Goal: Task Accomplishment & Management: Use online tool/utility

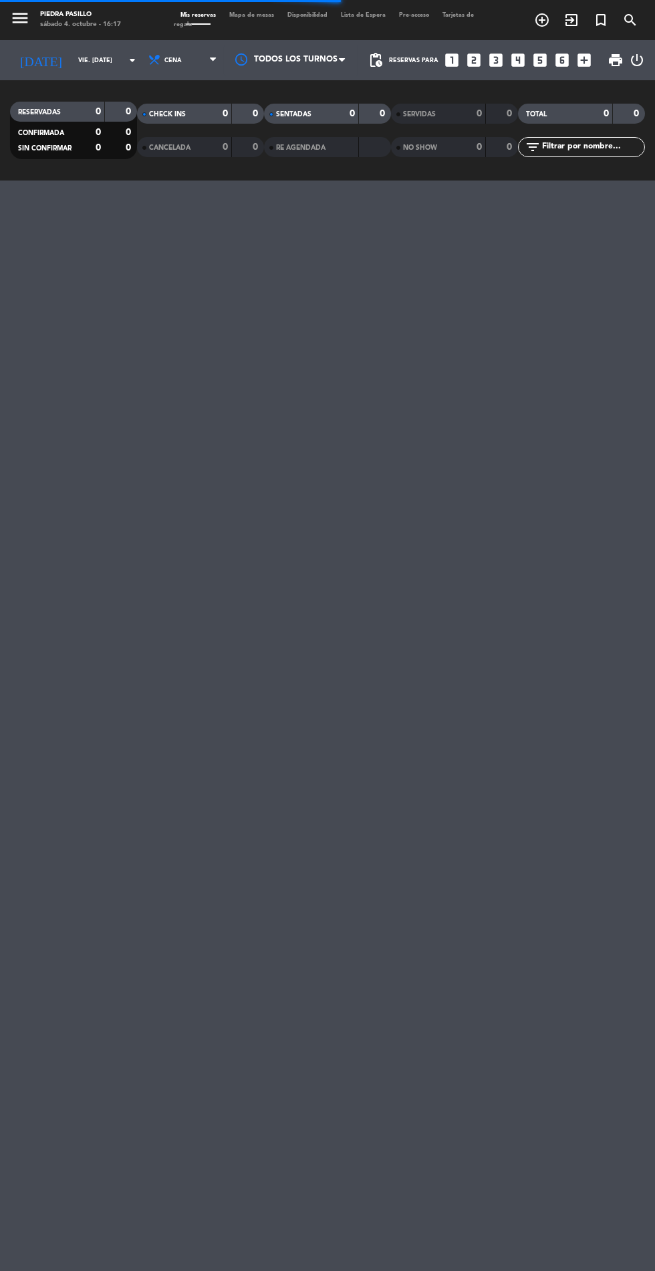
click at [72, 64] on input "vie. [DATE]" at bounding box center [114, 60] width 84 height 21
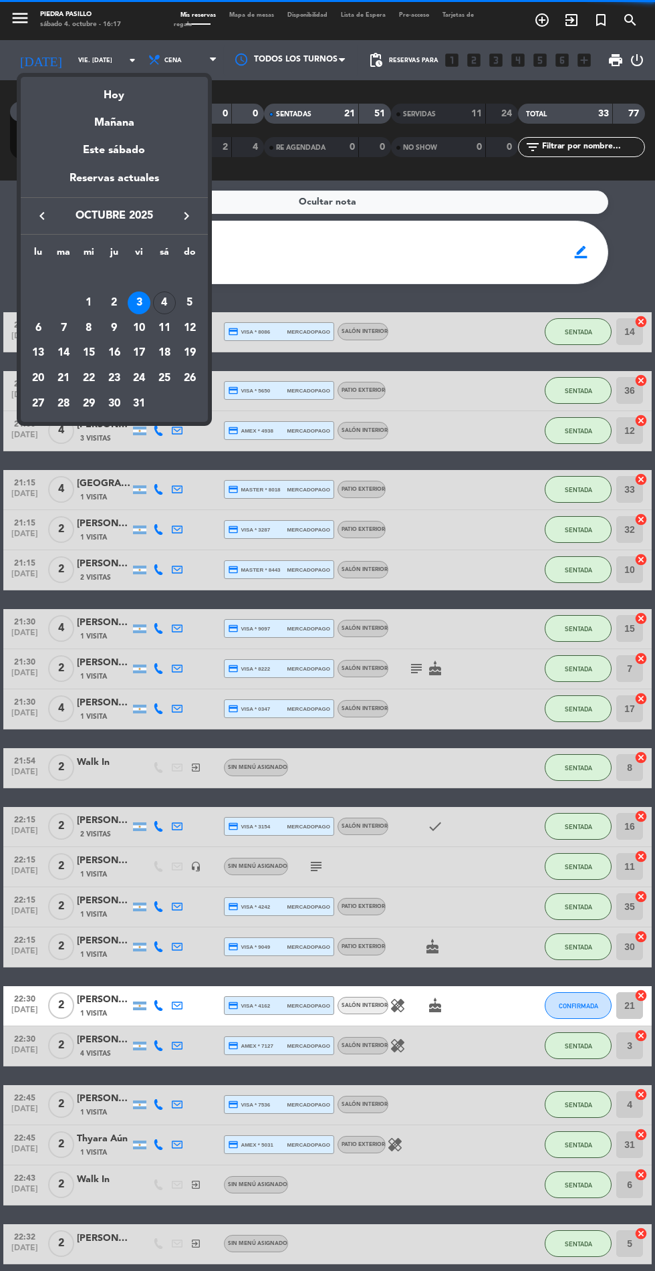
click at [104, 94] on div "Hoy" at bounding box center [114, 90] width 187 height 27
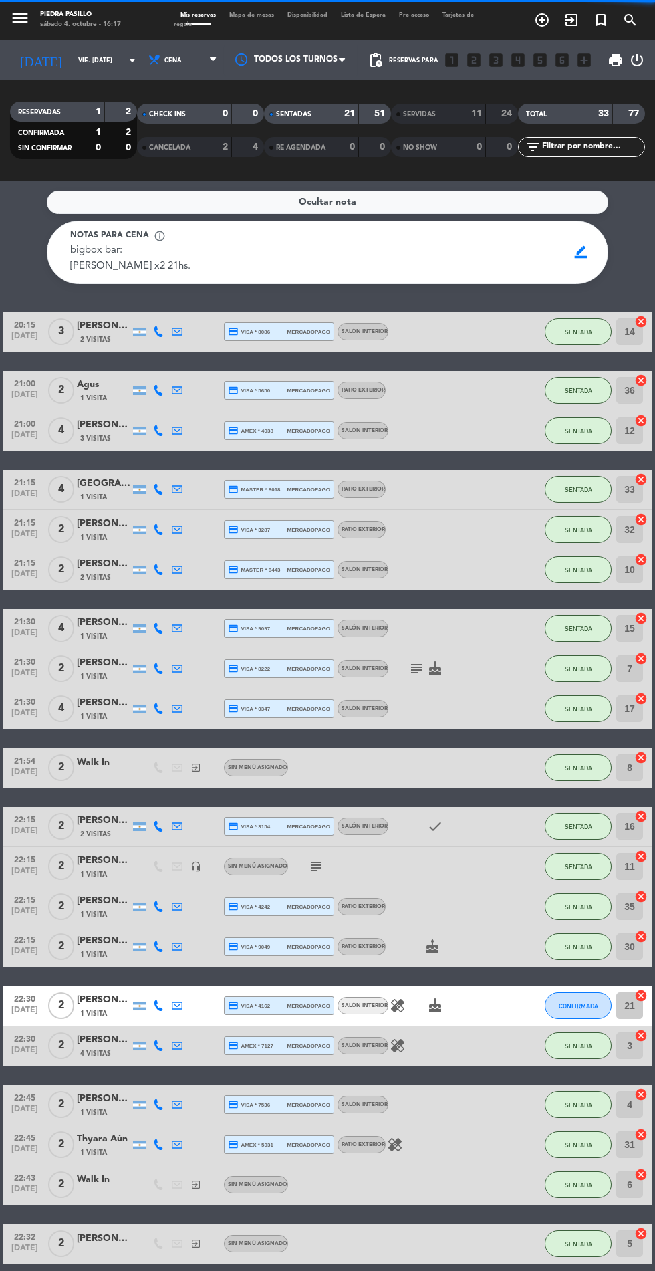
type input "sáb. [DATE]"
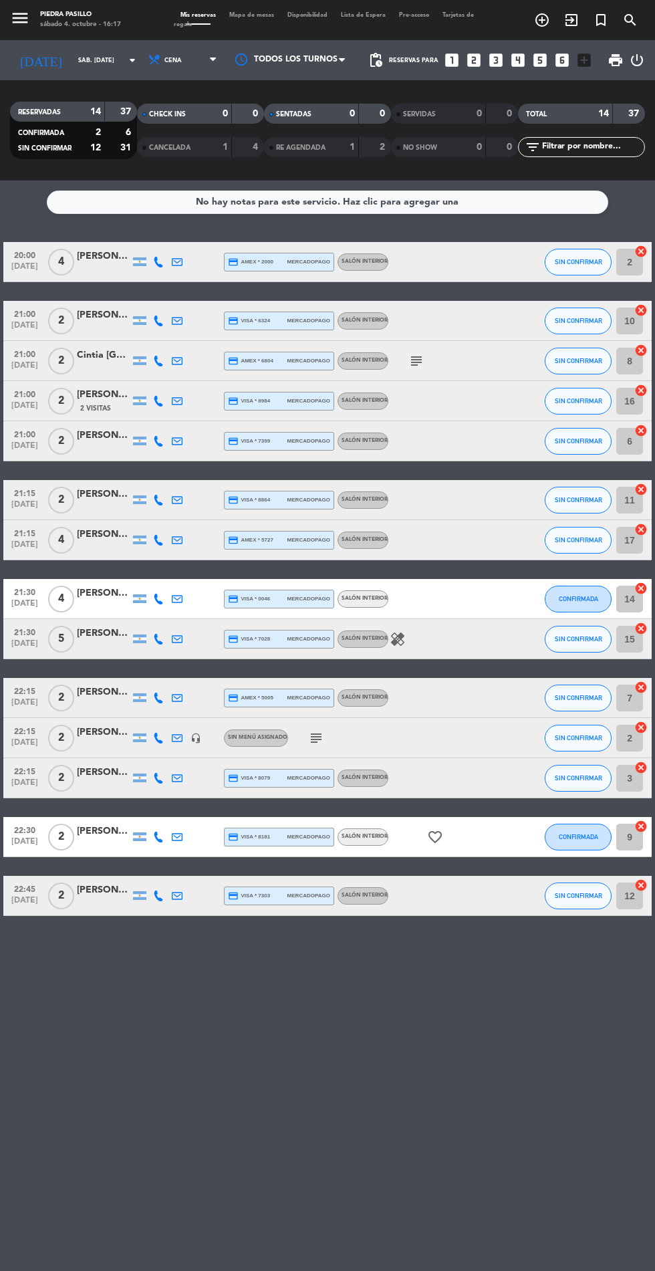
click at [238, 15] on span "Mapa de mesas" at bounding box center [252, 15] width 58 height 6
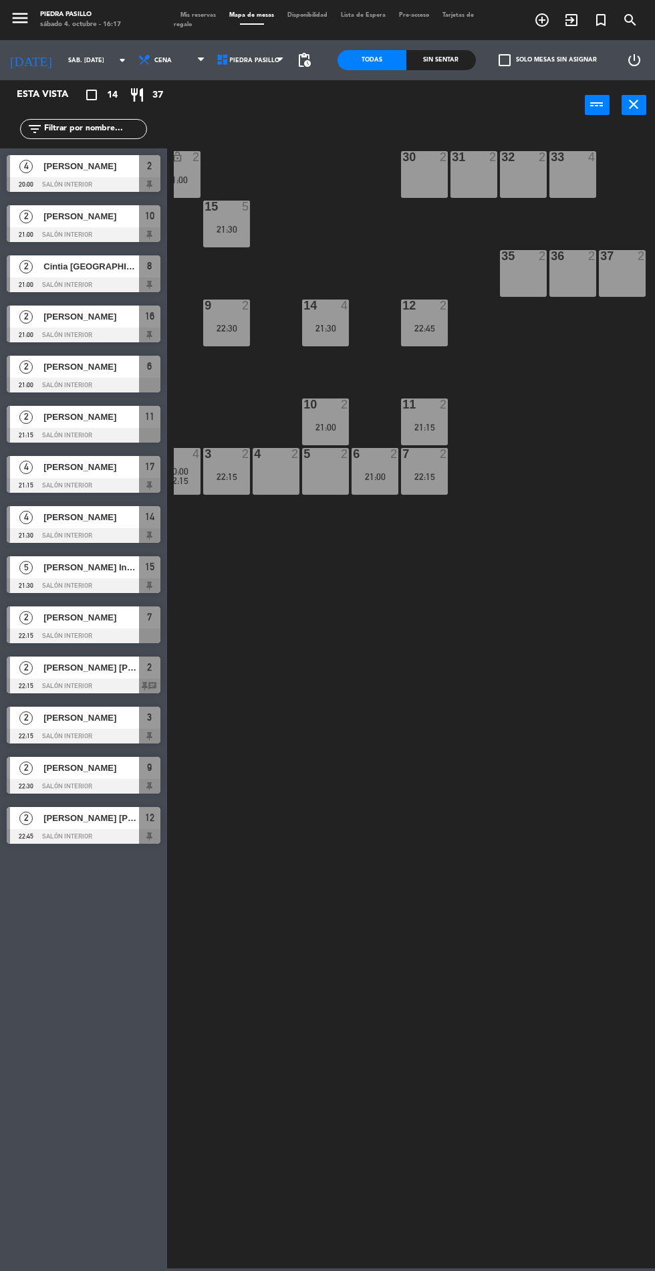
scroll to position [0, 161]
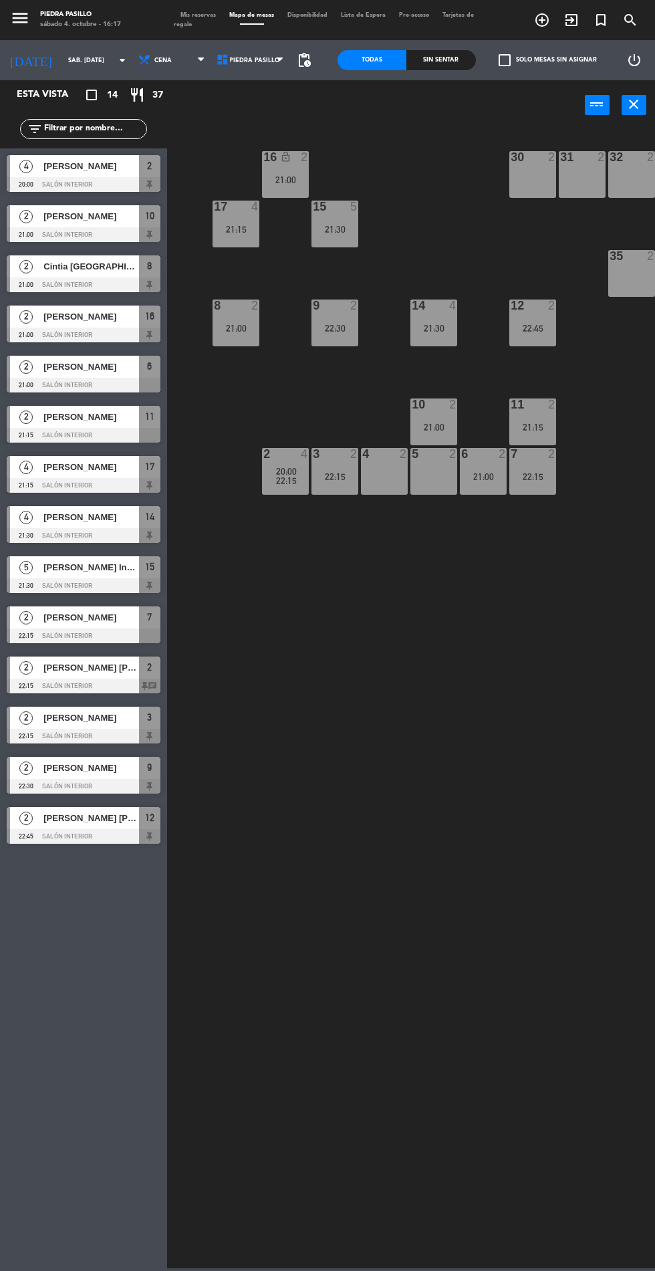
click at [287, 490] on div "2 4 20:00 22:15" at bounding box center [285, 471] width 47 height 47
click at [418, 909] on div "16 lock_open 2 21:00 30 2 31 2 32 2 33 4 17 4 21:15 15 5 21:30 35 2 36 2 37 2 8…" at bounding box center [414, 698] width 481 height 1141
click at [279, 470] on span "20:00" at bounding box center [286, 471] width 21 height 11
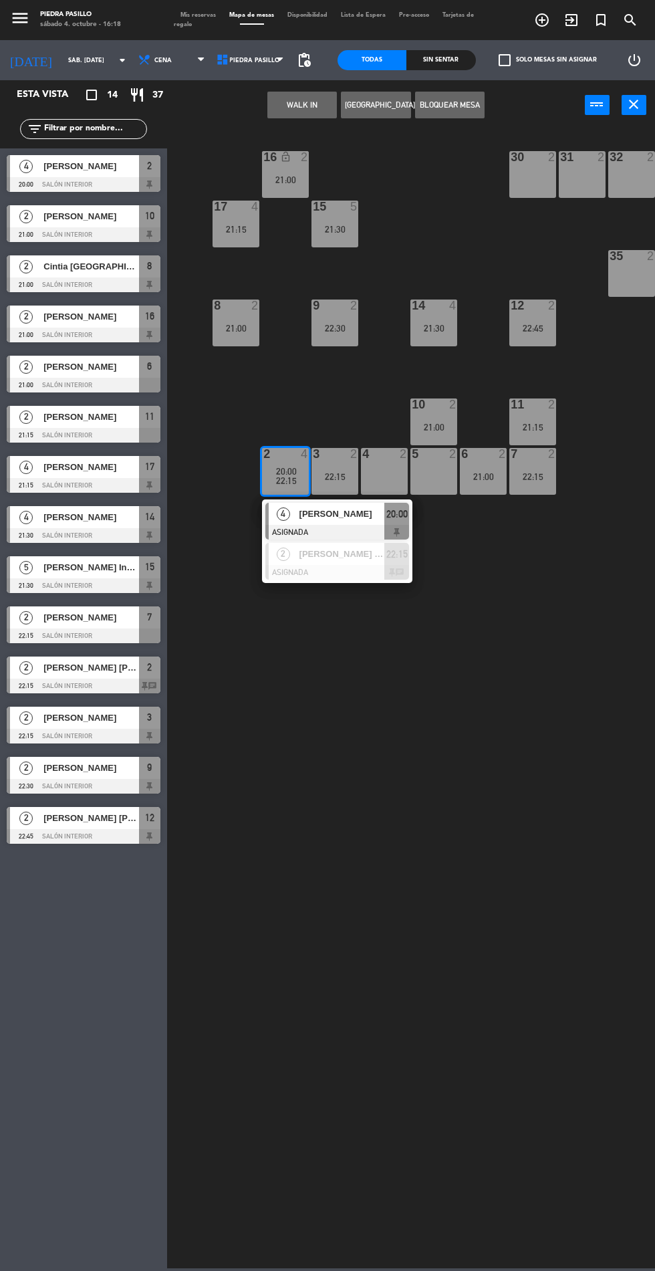
click at [292, 515] on div "4" at bounding box center [283, 514] width 29 height 22
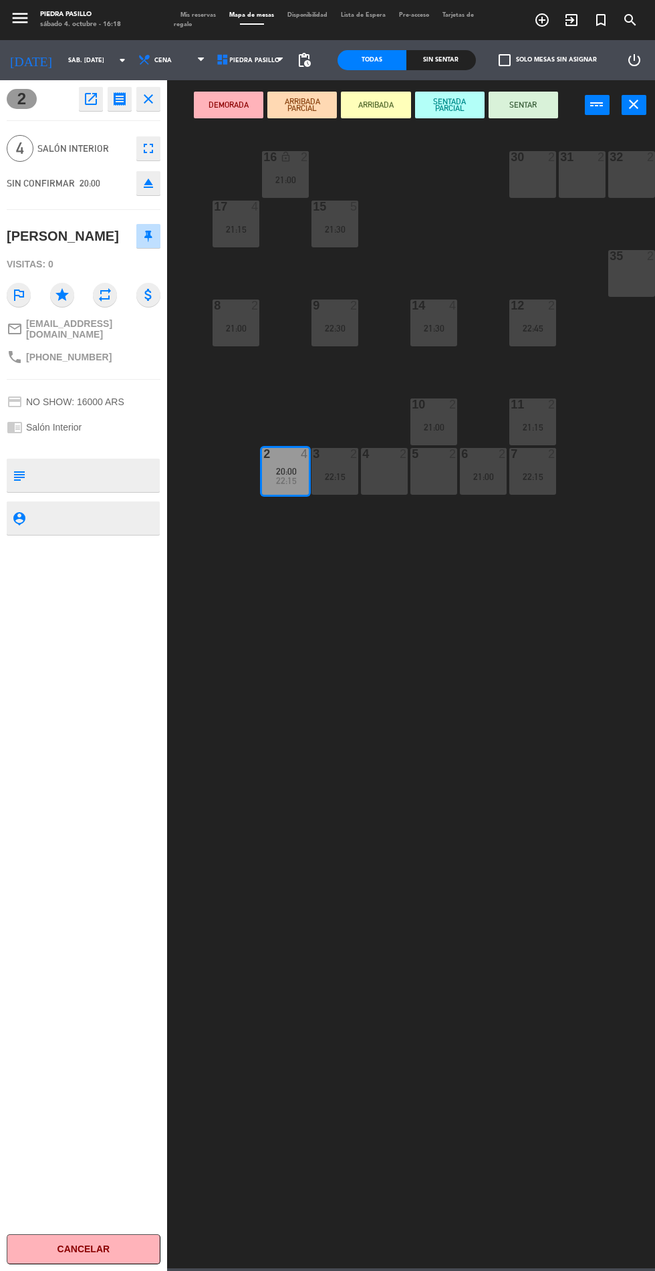
click at [324, 325] on div "22:30" at bounding box center [335, 328] width 47 height 9
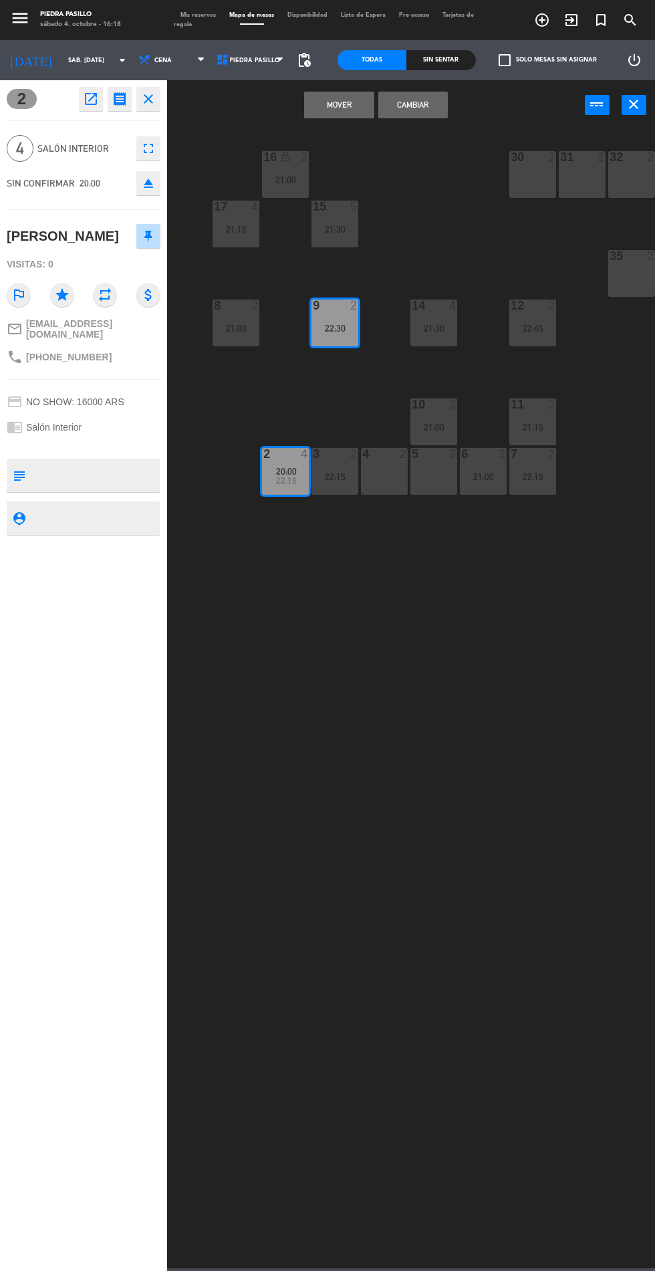
click at [329, 99] on button "Mover" at bounding box center [339, 105] width 70 height 27
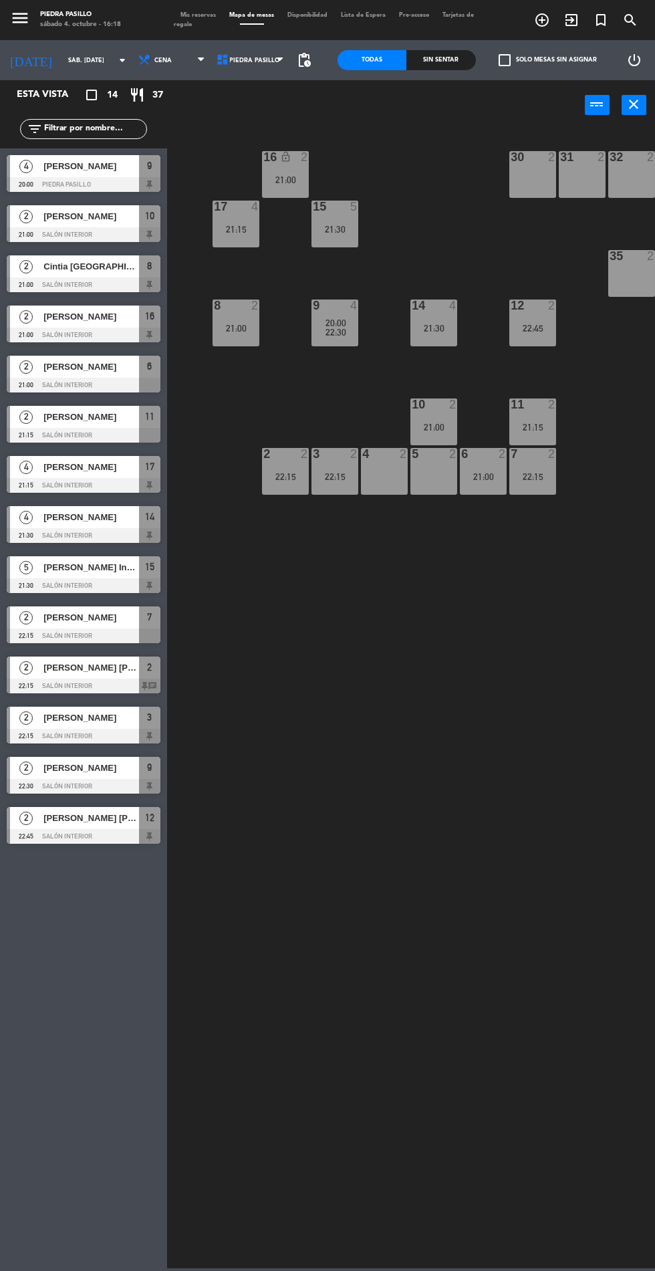
click at [425, 852] on div "16 lock_open 2 21:00 30 2 31 2 32 2 33 4 17 4 21:15 15 5 21:30 35 2 36 2 37 2 8…" at bounding box center [414, 698] width 481 height 1141
click at [285, 179] on div "21:00" at bounding box center [285, 179] width 47 height 9
click at [411, 889] on div "16 lock_open 2 21:00 30 2 31 2 32 2 33 4 17 4 21:15 15 5 21:30 35 2 36 2 37 2 8…" at bounding box center [414, 698] width 481 height 1141
click at [265, 476] on div "22:15" at bounding box center [285, 476] width 47 height 9
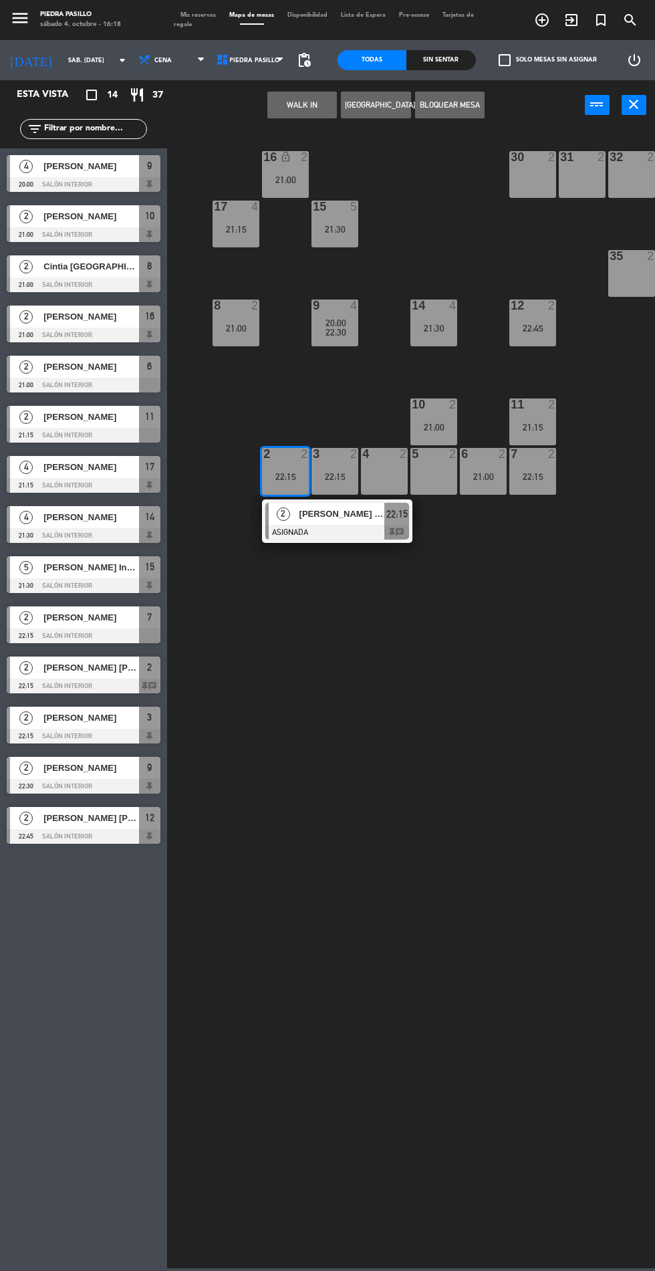
click at [388, 465] on div "4 2" at bounding box center [384, 471] width 47 height 47
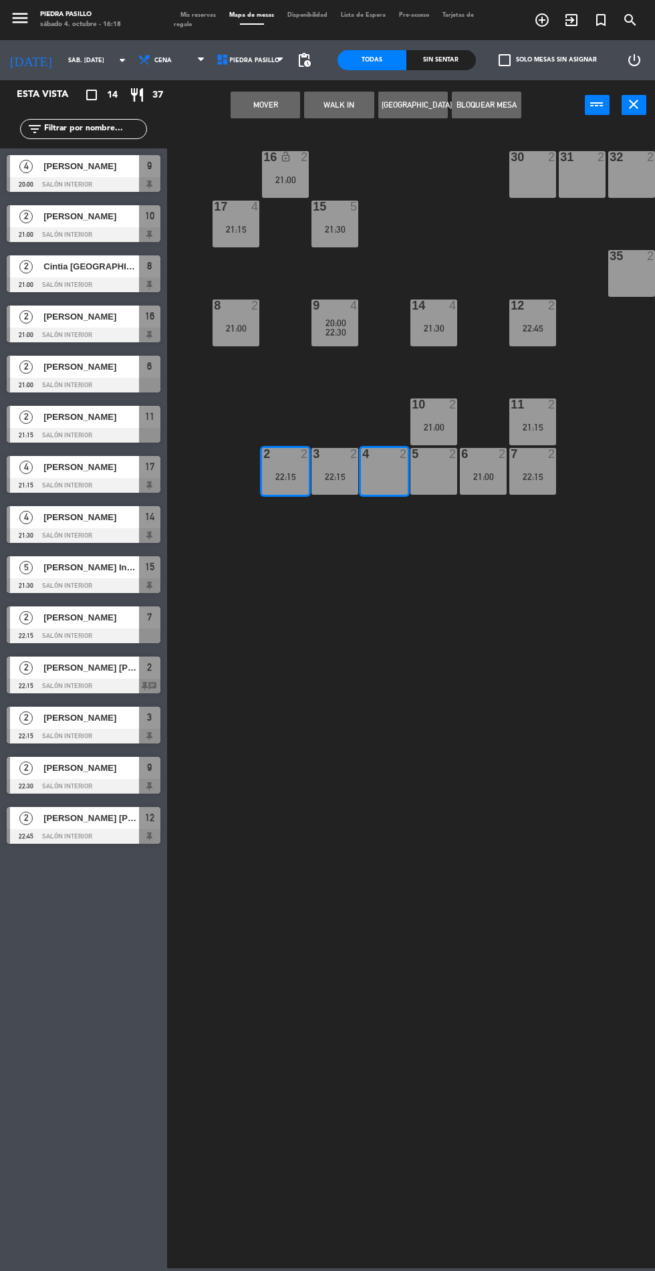
click at [244, 116] on button "Mover" at bounding box center [266, 105] width 70 height 27
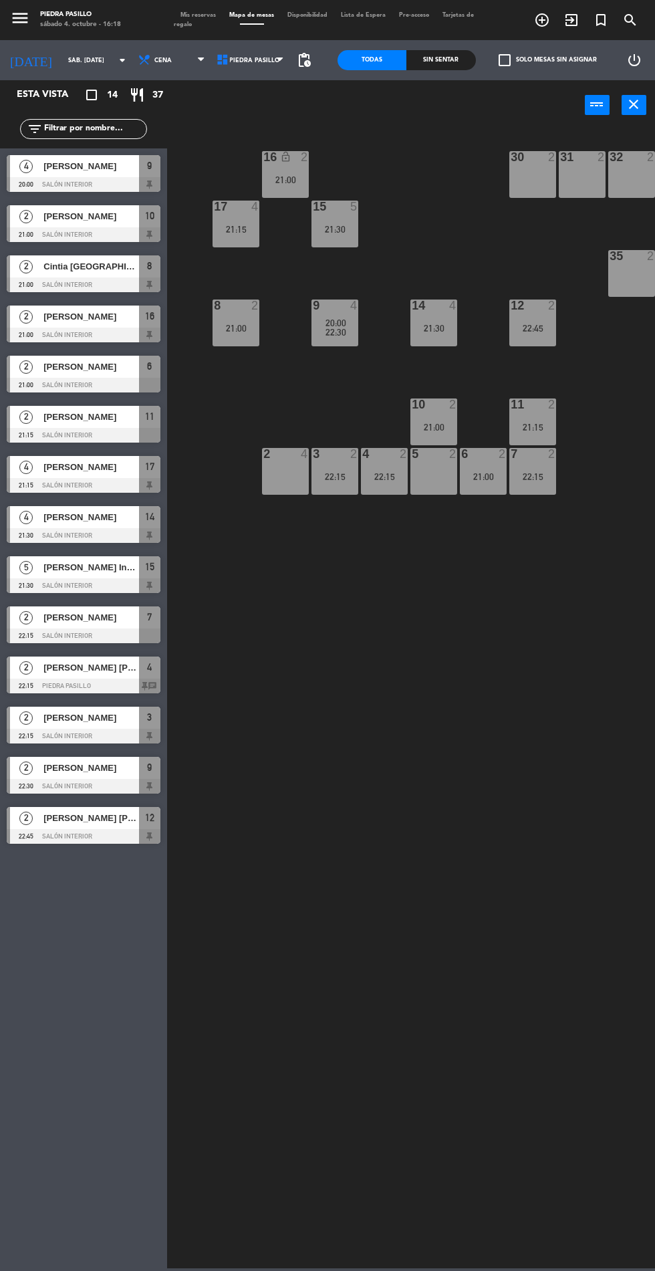
click at [225, 225] on div "21:15" at bounding box center [236, 229] width 47 height 9
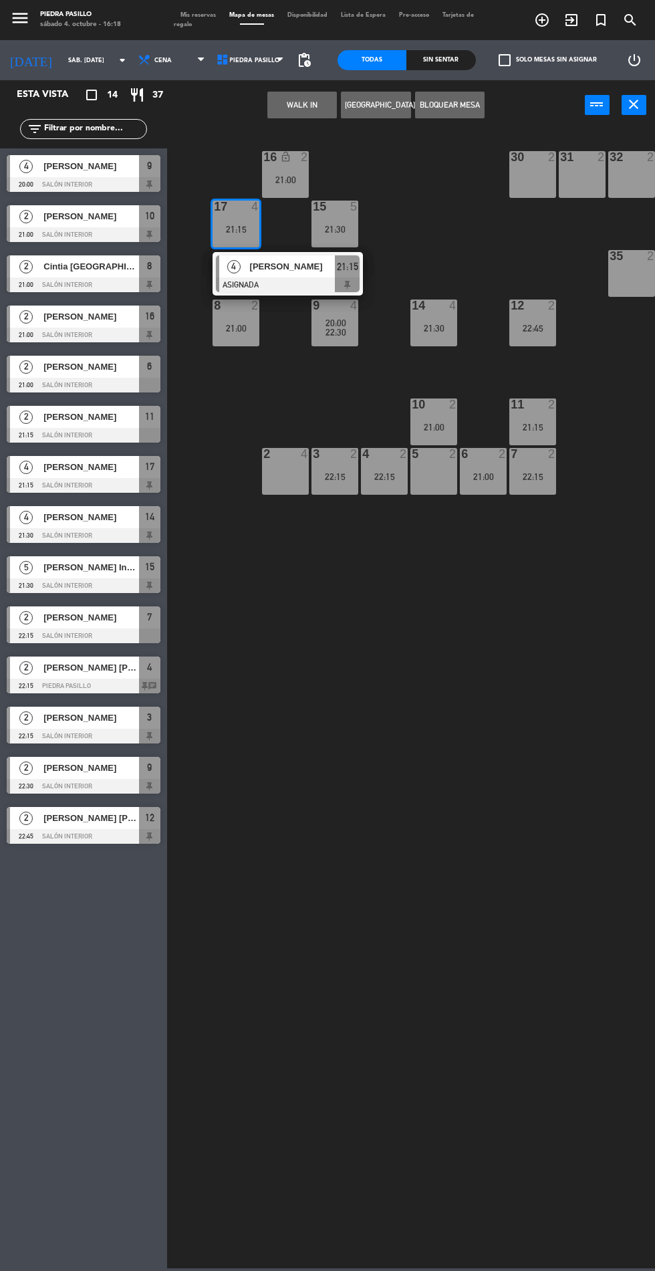
click at [269, 286] on div at bounding box center [288, 285] width 144 height 15
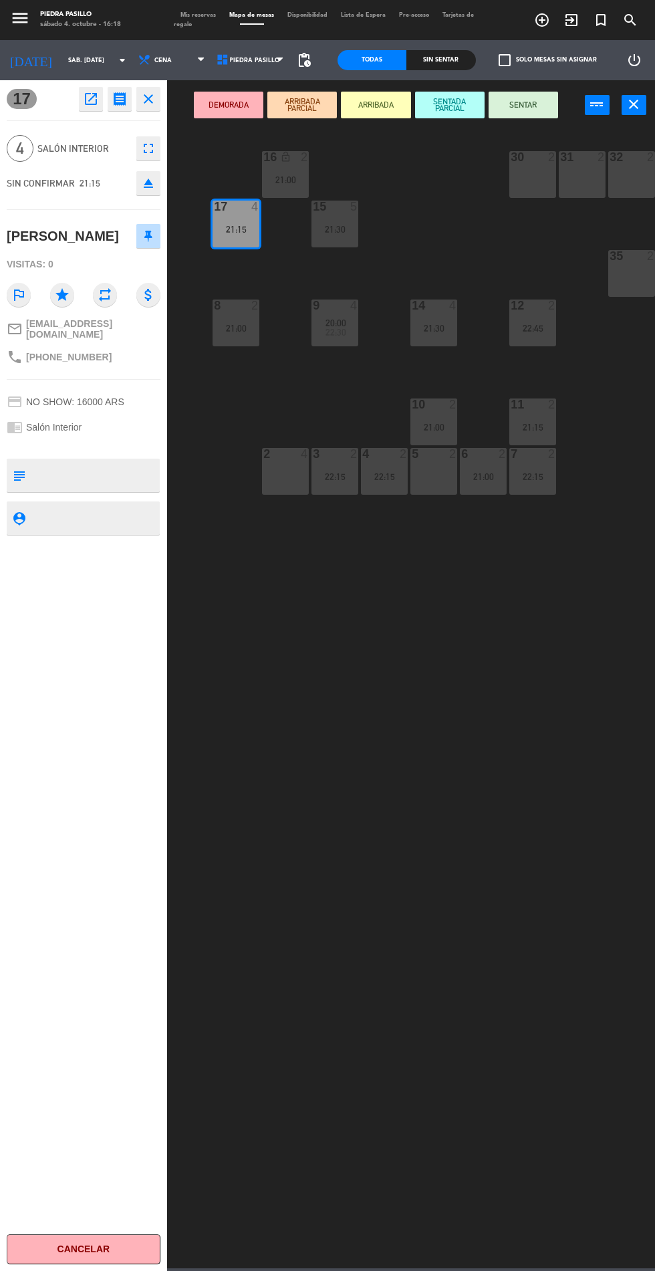
click at [275, 459] on div at bounding box center [286, 454] width 22 height 12
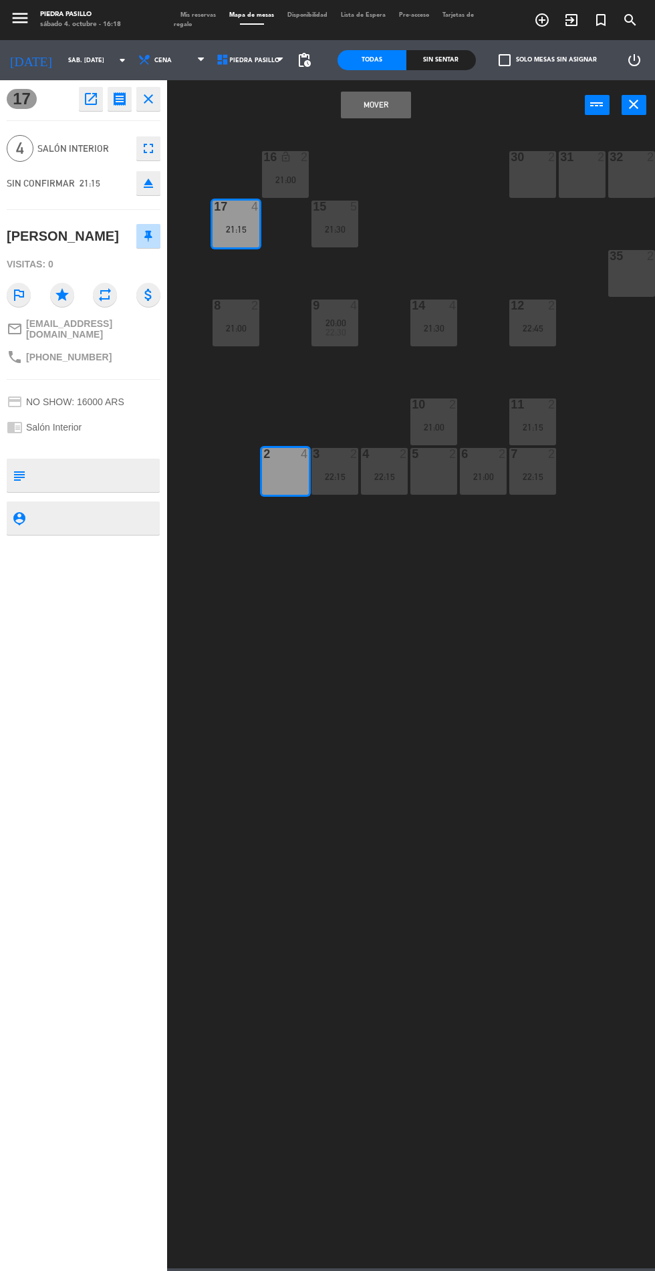
click at [356, 116] on button "Mover" at bounding box center [376, 105] width 70 height 27
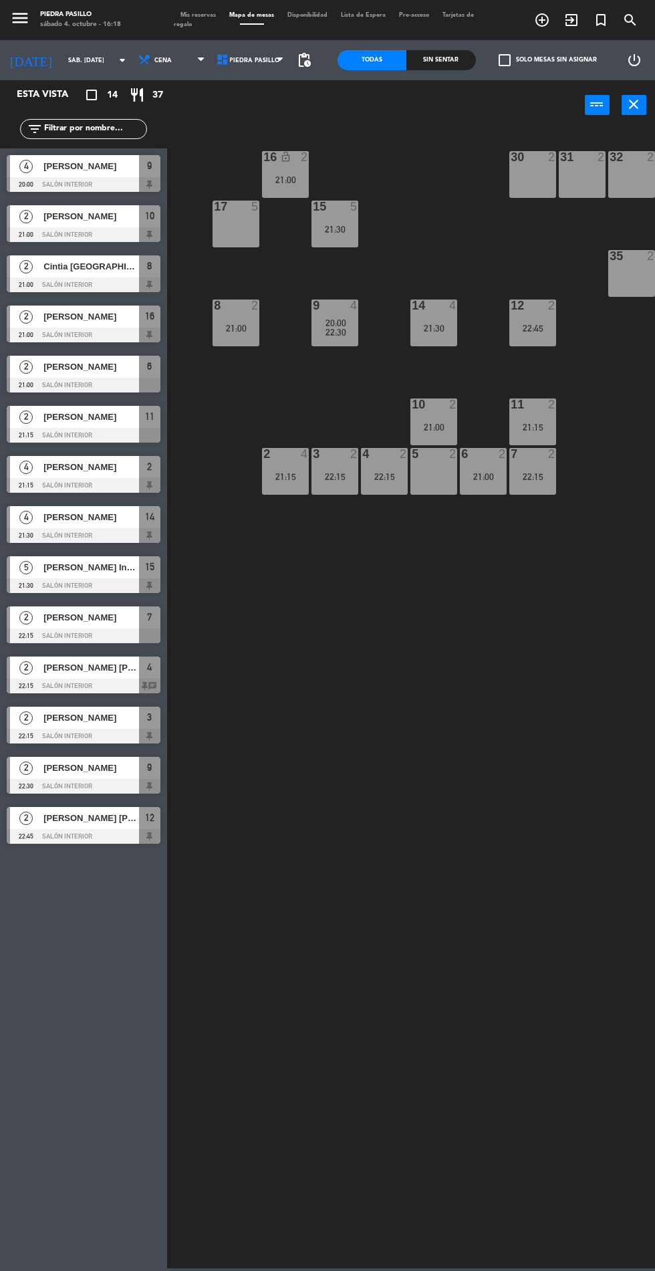
click at [385, 918] on div "16 lock_open 2 21:00 30 2 31 2 32 2 33 4 17 5 15 5 21:30 35 2 36 2 37 2 8 2 21:…" at bounding box center [414, 698] width 481 height 1141
click at [324, 326] on div "20:00" at bounding box center [335, 322] width 47 height 9
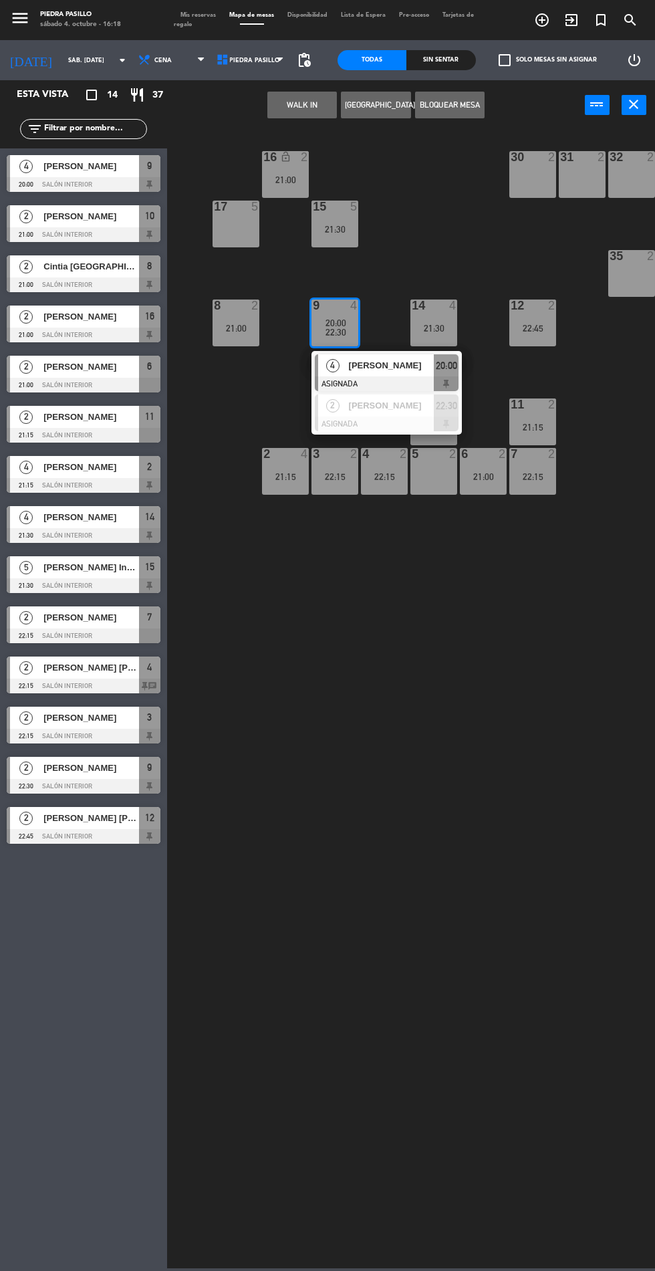
click at [359, 408] on span "[PERSON_NAME]" at bounding box center [392, 406] width 86 height 14
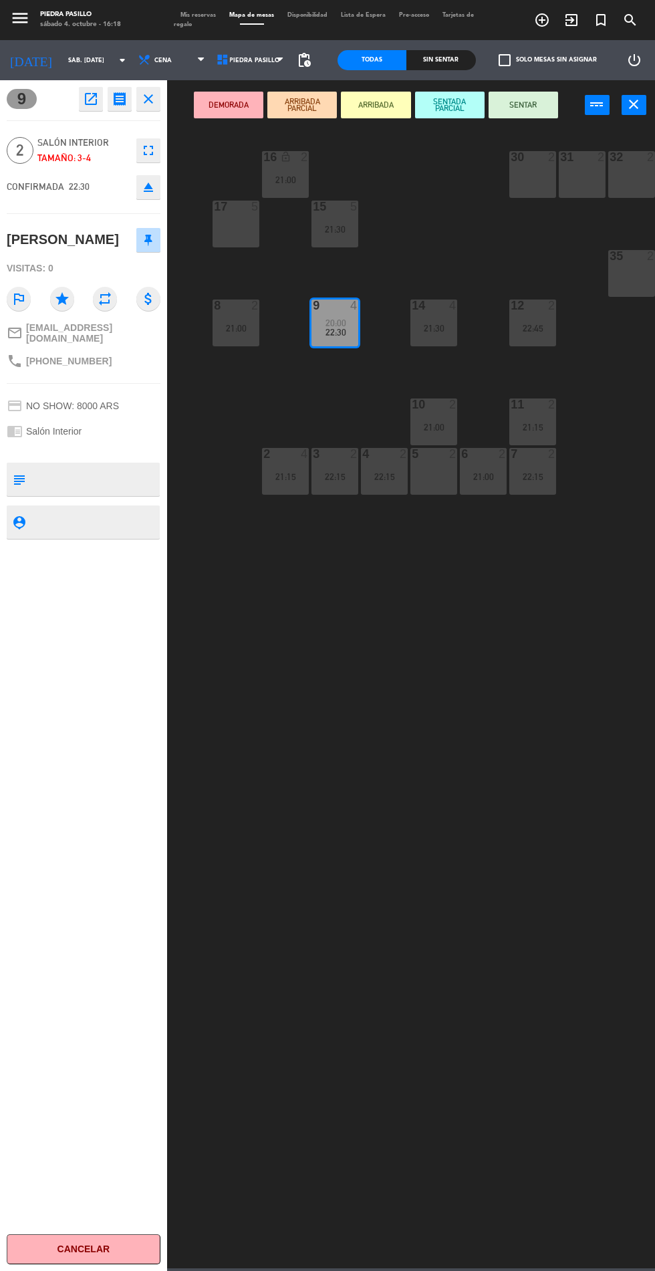
click at [530, 325] on div "22:45" at bounding box center [533, 328] width 47 height 9
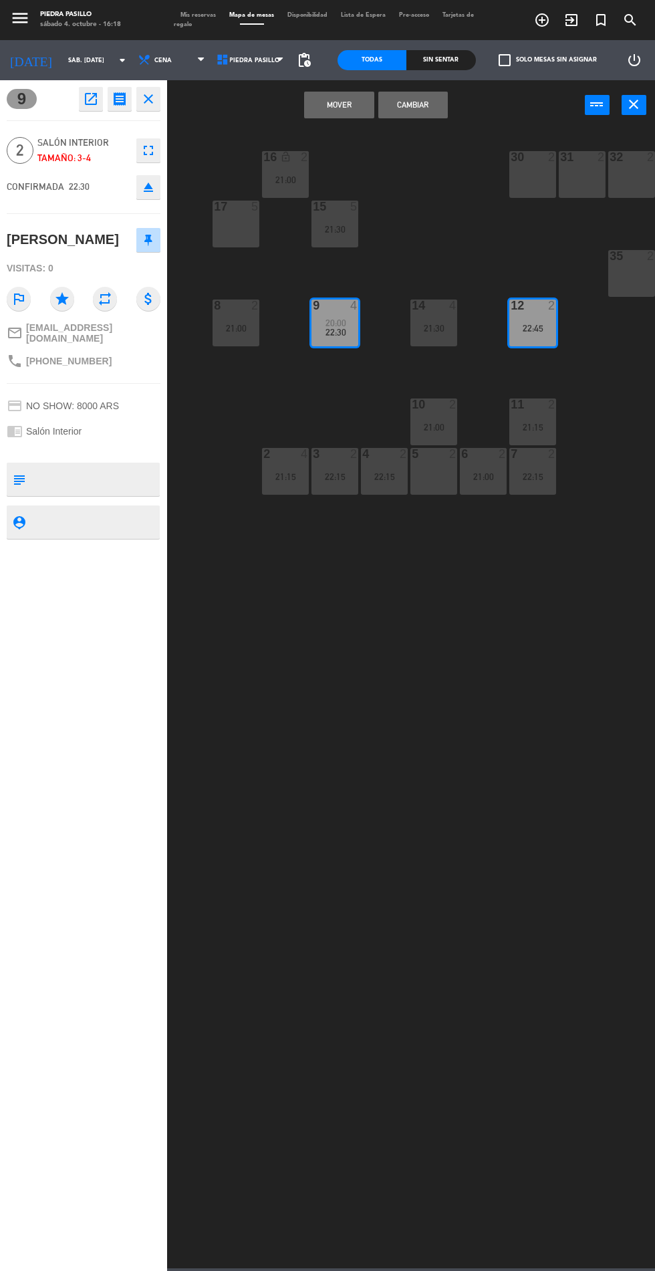
click at [423, 111] on button "Cambiar" at bounding box center [414, 105] width 70 height 27
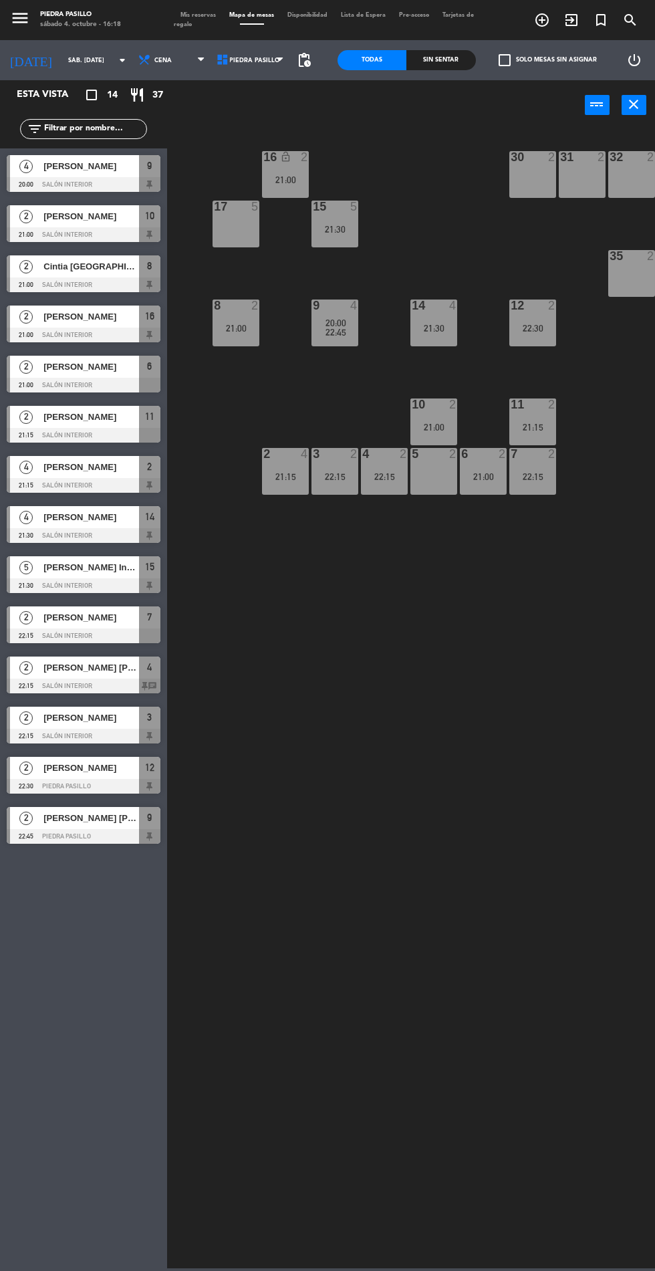
scroll to position [0, 0]
click at [467, 796] on div "16 lock_open 2 21:00 30 2 31 2 32 2 33 4 17 5 15 5 21:30 35 2 36 2 37 2 8 2 21:…" at bounding box center [414, 698] width 481 height 1141
